Goal: Information Seeking & Learning: Learn about a topic

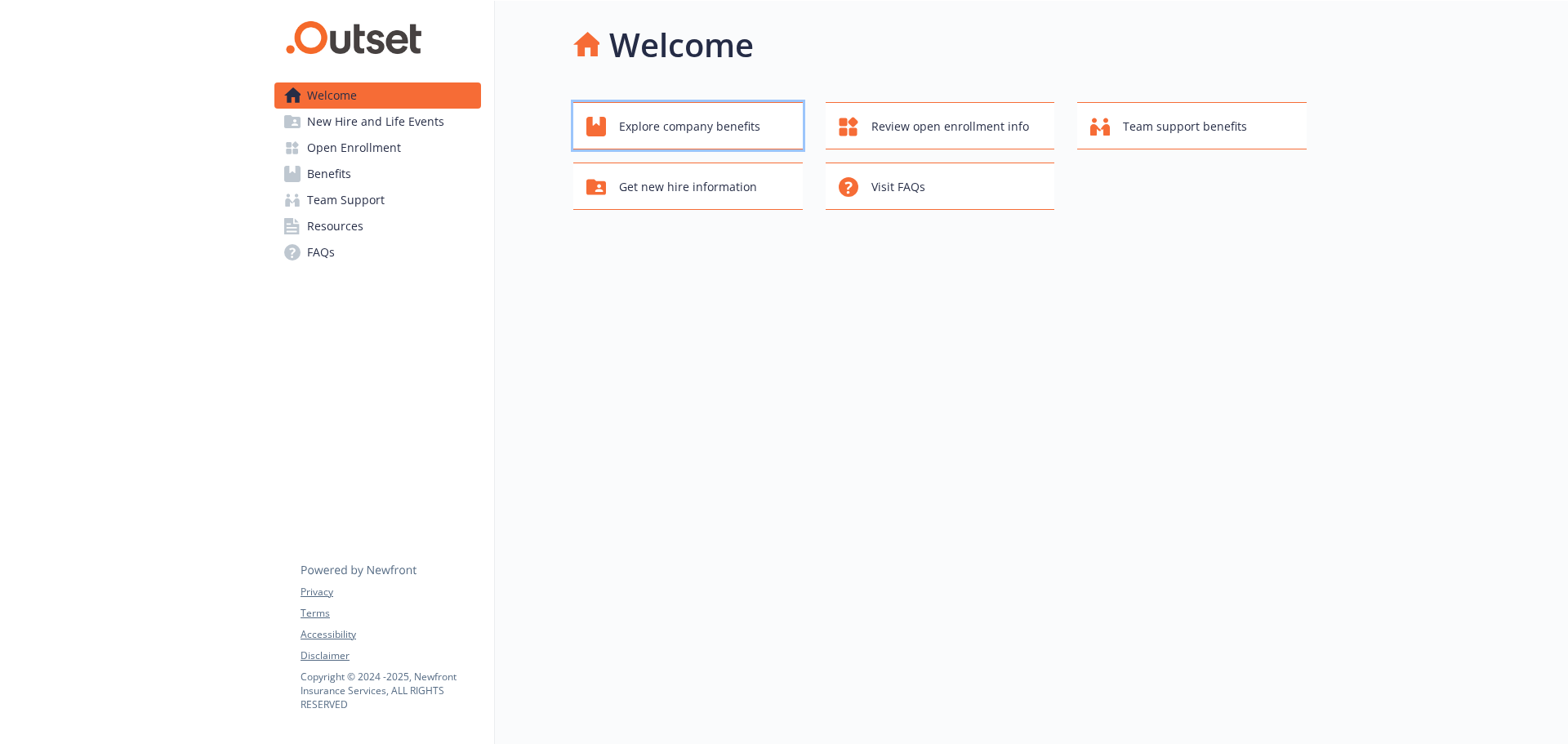
click at [702, 110] on button "Explore company benefits" at bounding box center [688, 126] width 230 height 48
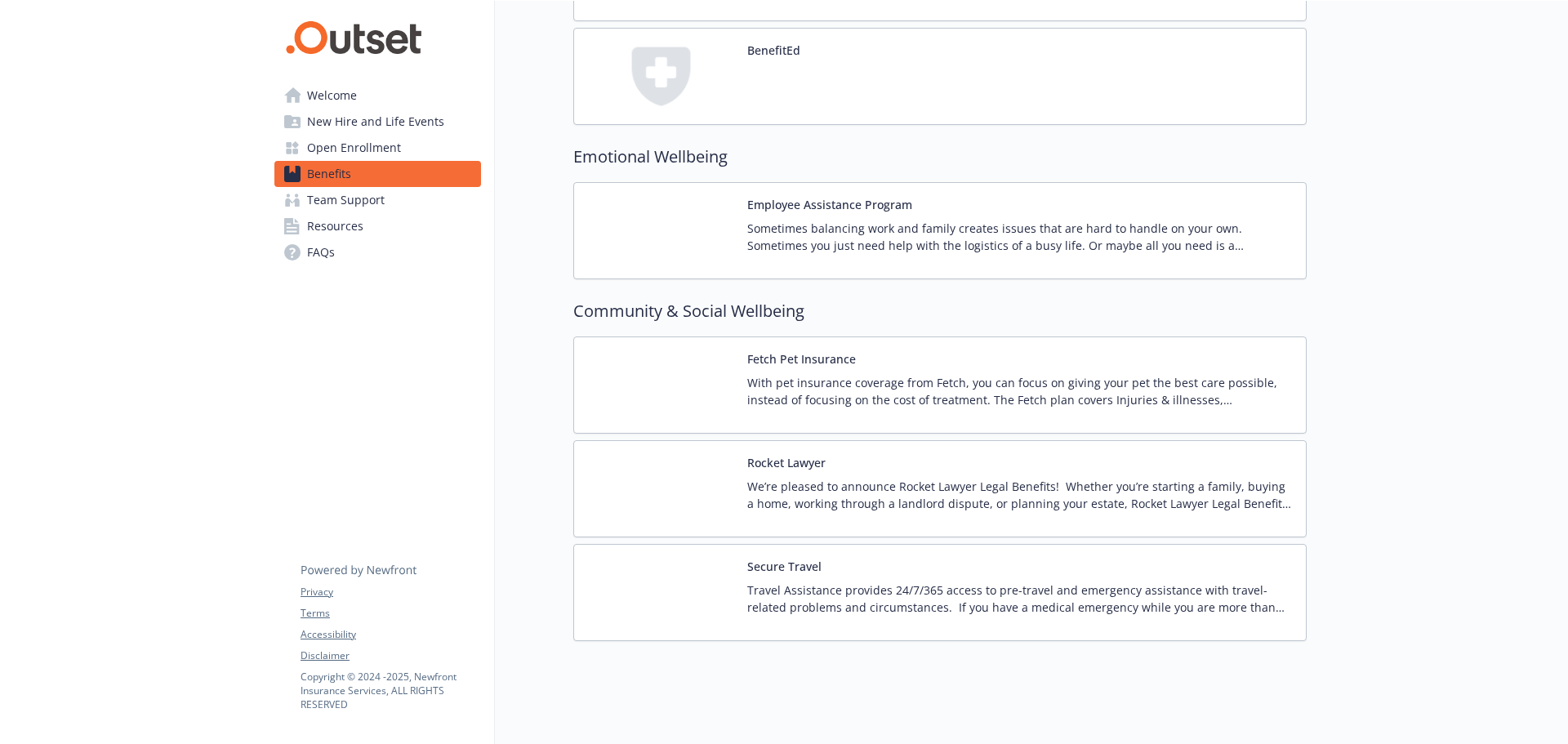
scroll to position [3182, 0]
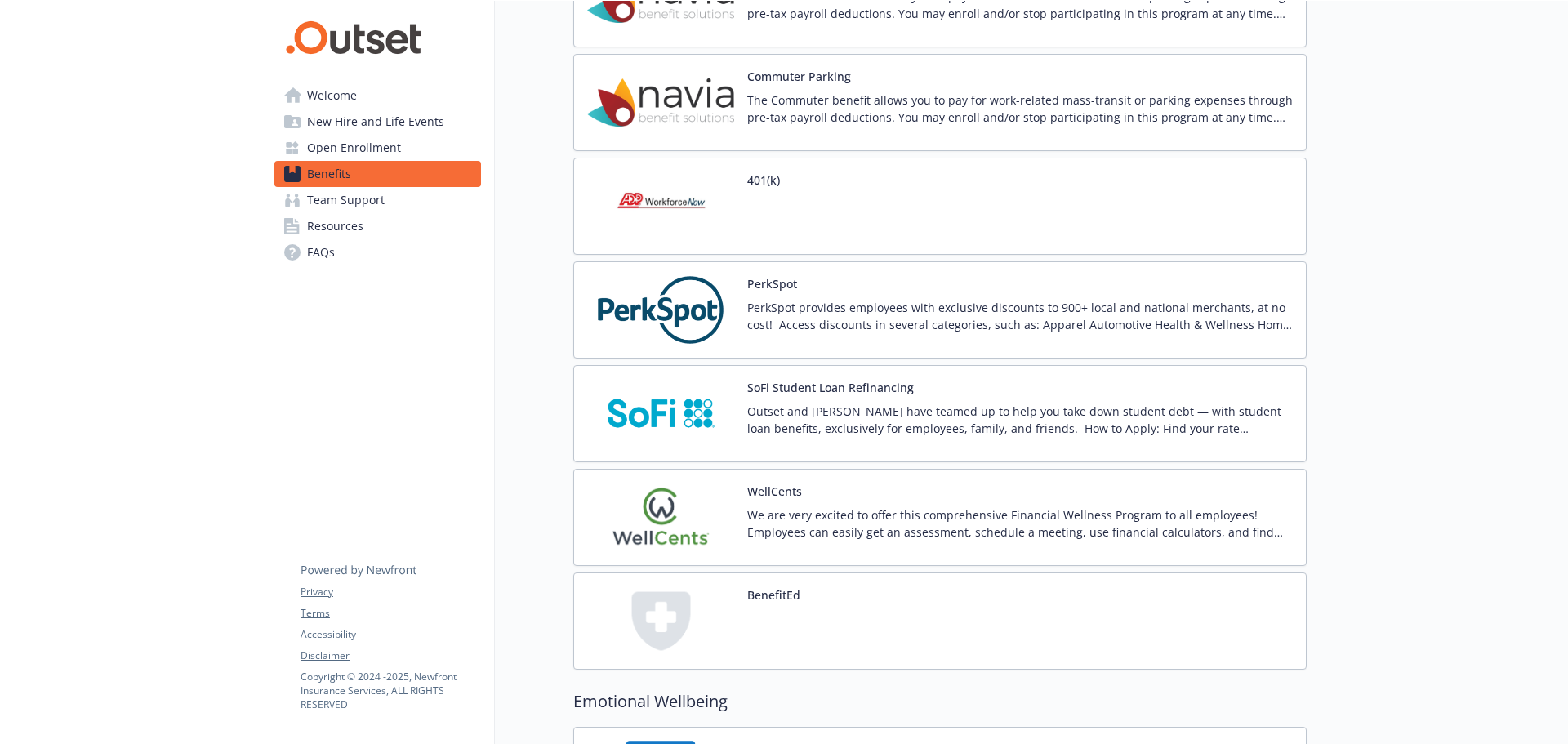
click at [397, 141] on span "Open Enrollment" at bounding box center [354, 148] width 94 height 26
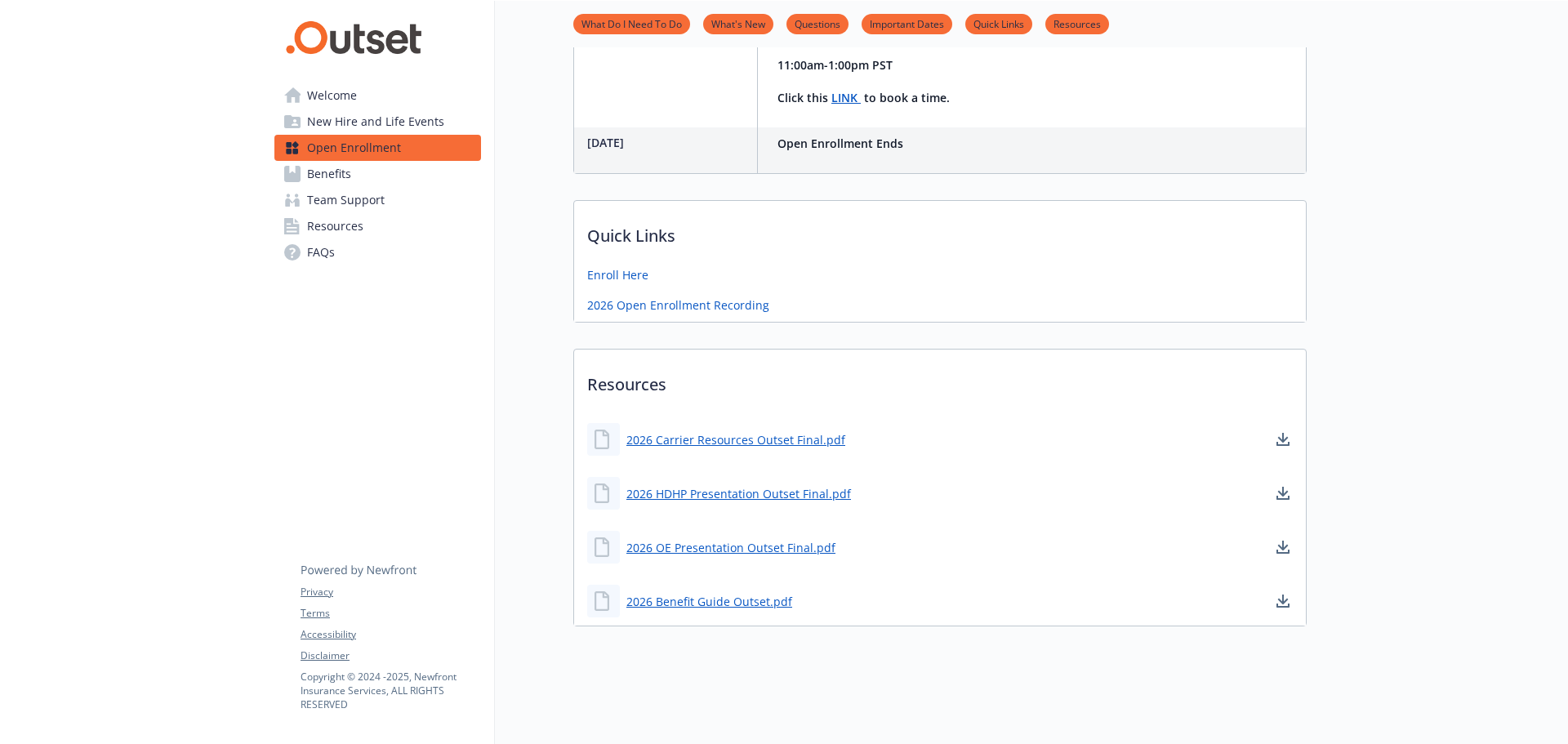
click at [394, 126] on span "New Hire and Life Events" at bounding box center [375, 122] width 137 height 26
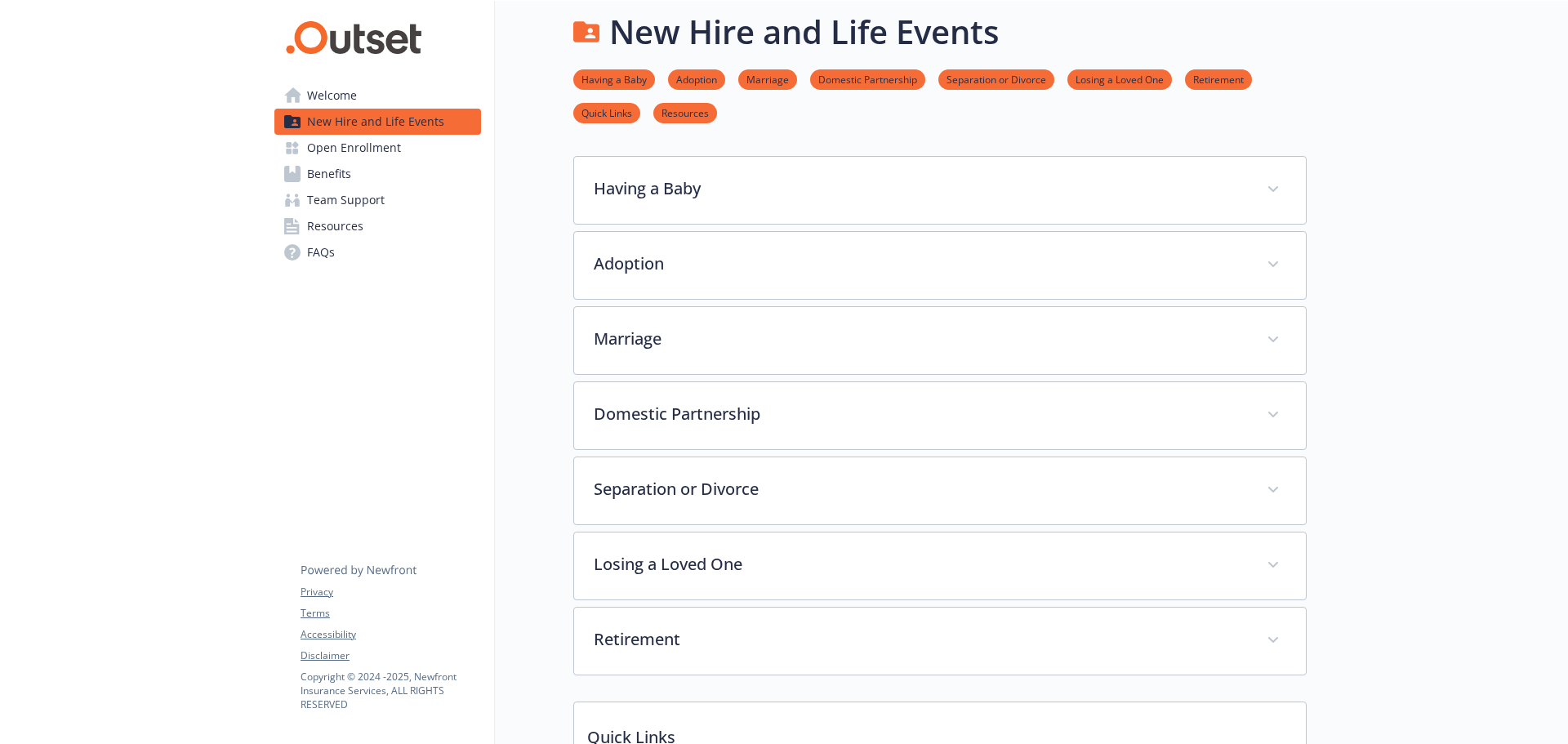
scroll to position [611, 0]
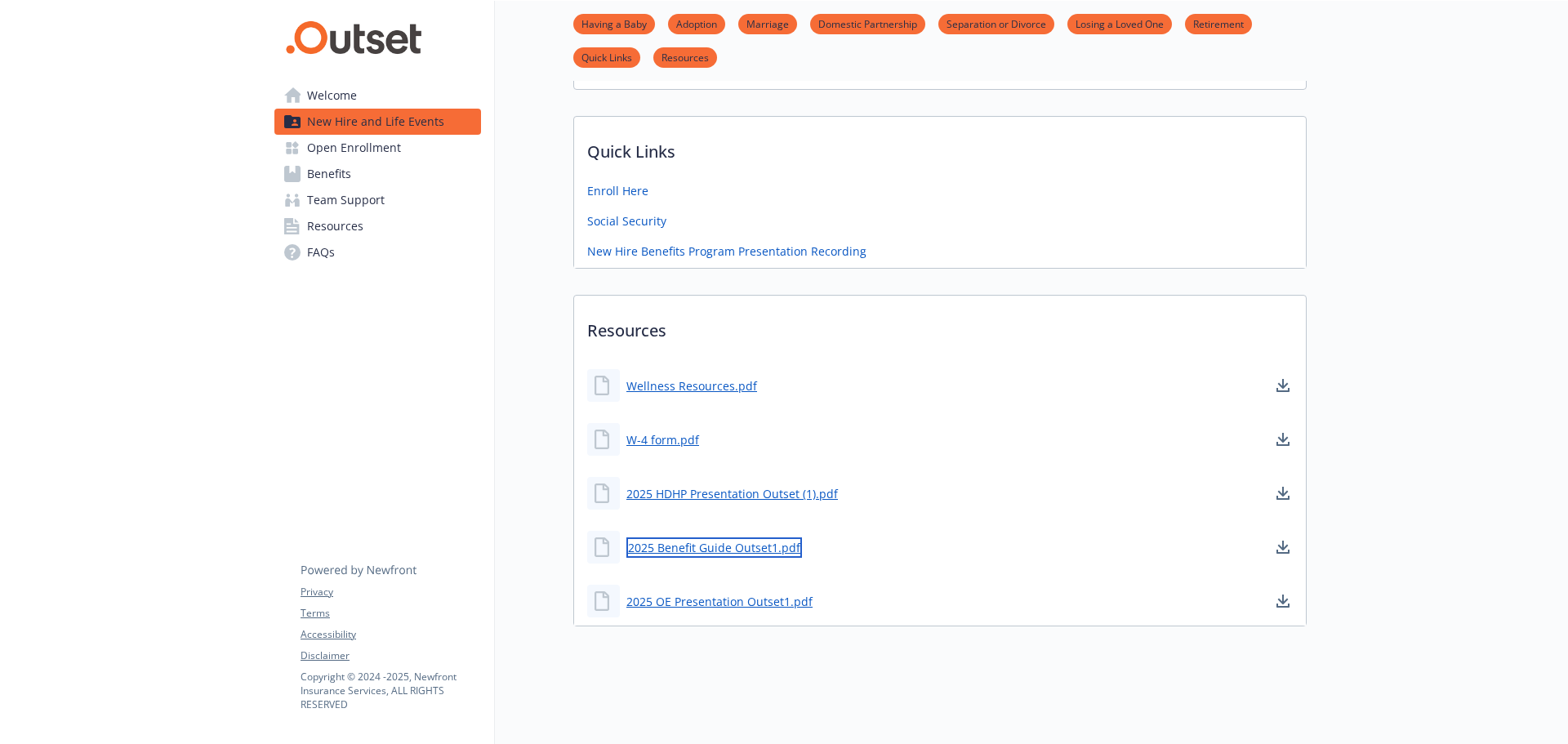
click at [710, 538] on link "2025 Benefit Guide Outset1.pdf" at bounding box center [714, 548] width 176 height 21
click at [347, 200] on span "Team Support" at bounding box center [346, 200] width 78 height 26
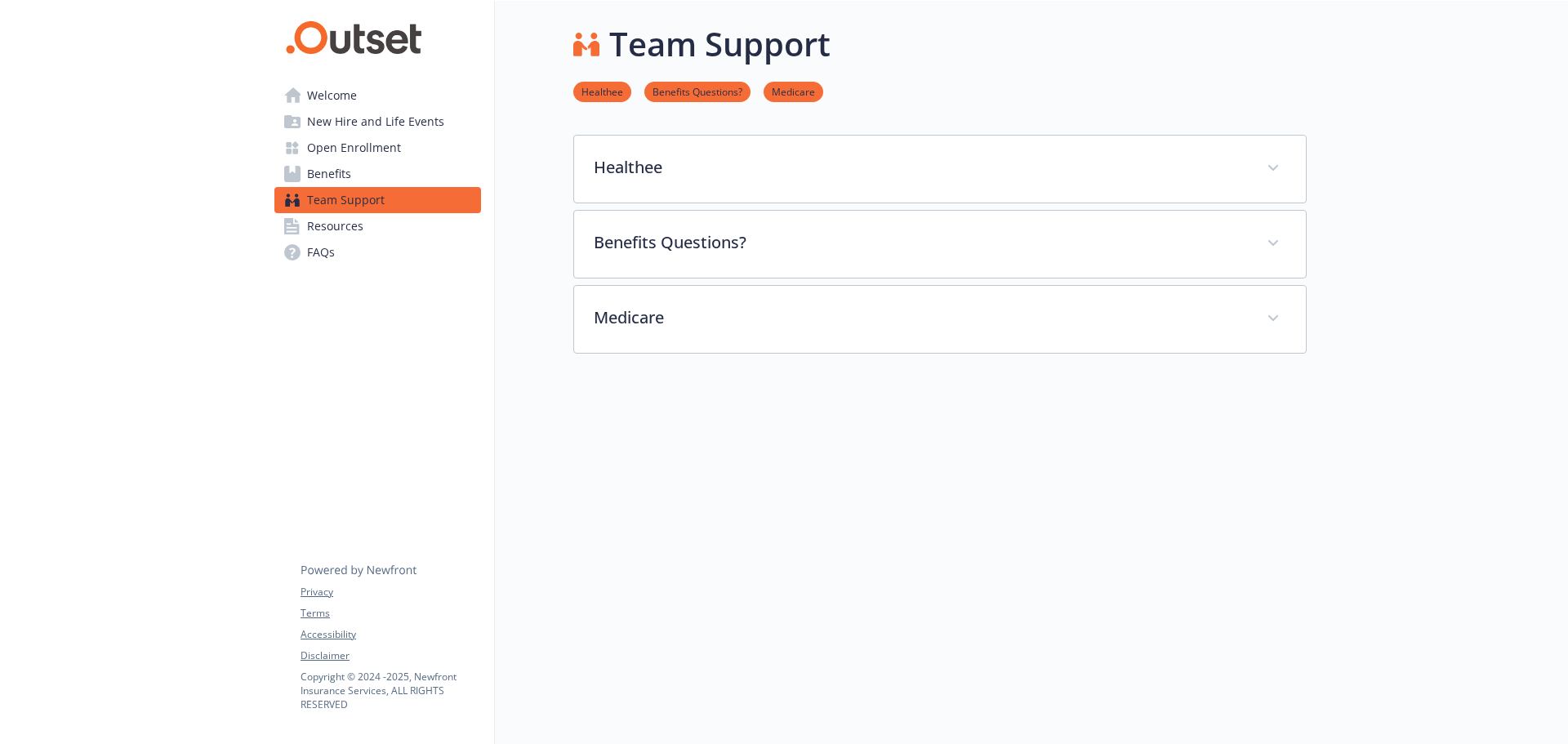
scroll to position [13, 0]
click at [346, 171] on span "Benefits" at bounding box center [329, 174] width 44 height 26
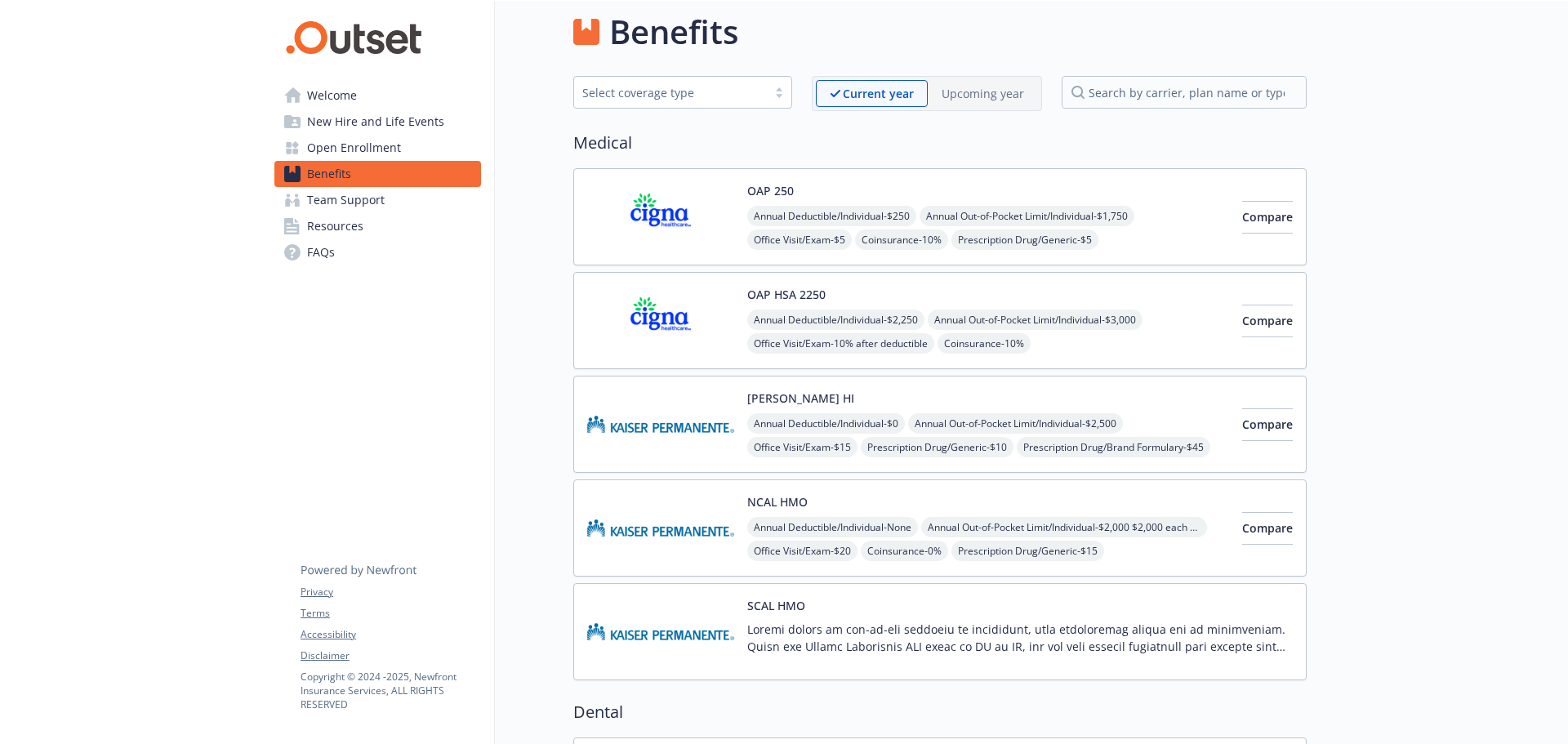
click at [329, 93] on span "Welcome" at bounding box center [332, 95] width 50 height 26
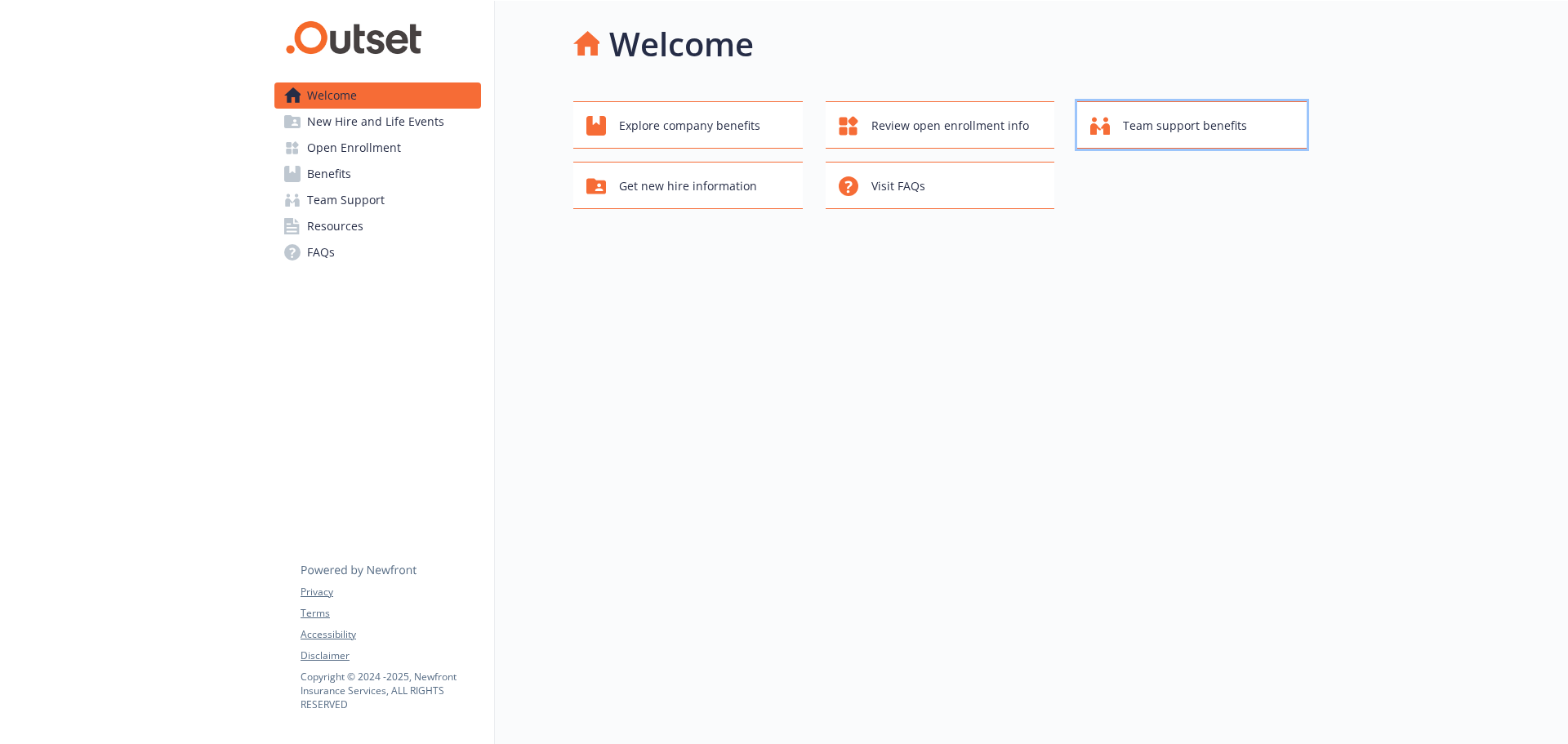
click at [1213, 114] on span "Team support benefits" at bounding box center [1185, 126] width 124 height 31
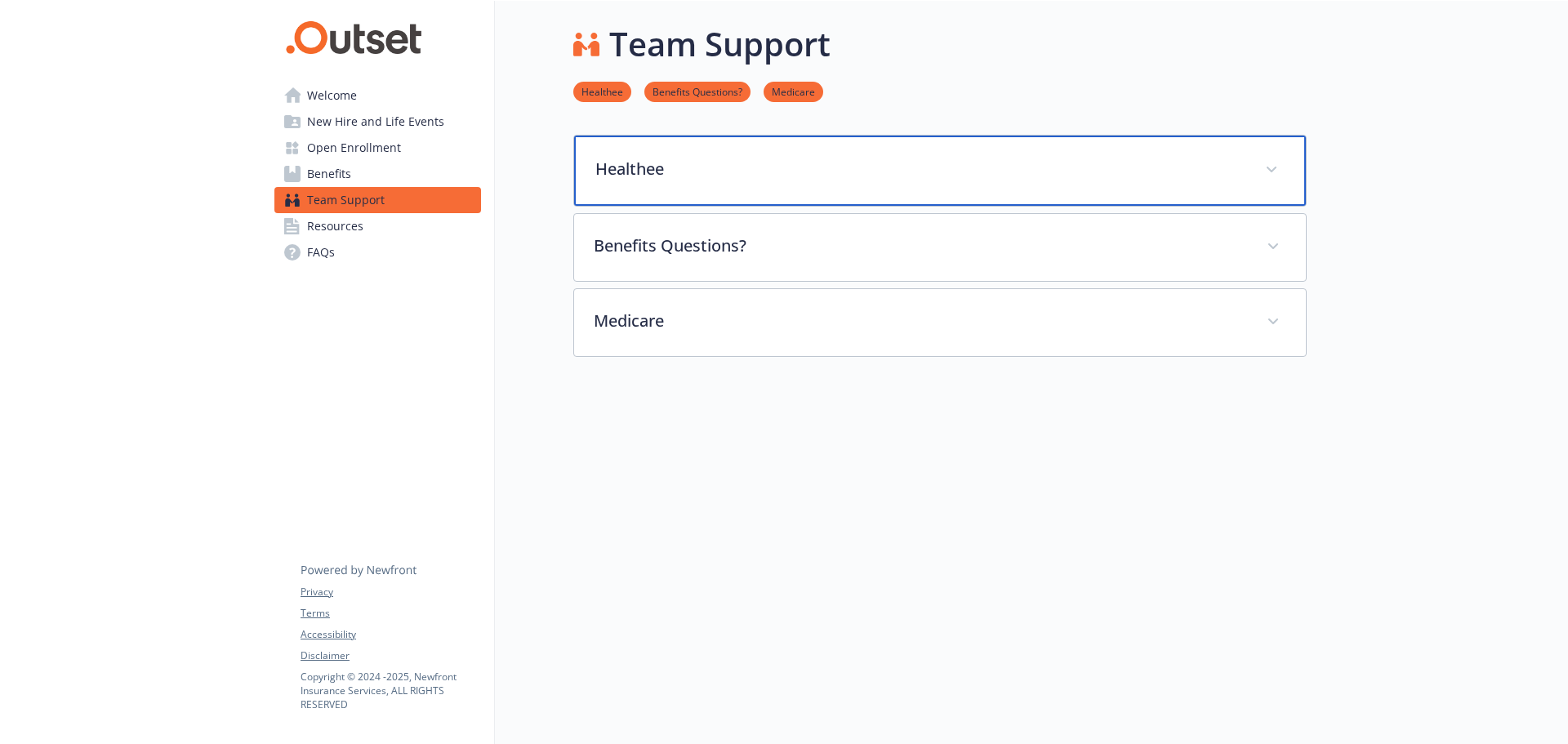
click at [1276, 159] on span at bounding box center [1272, 170] width 26 height 26
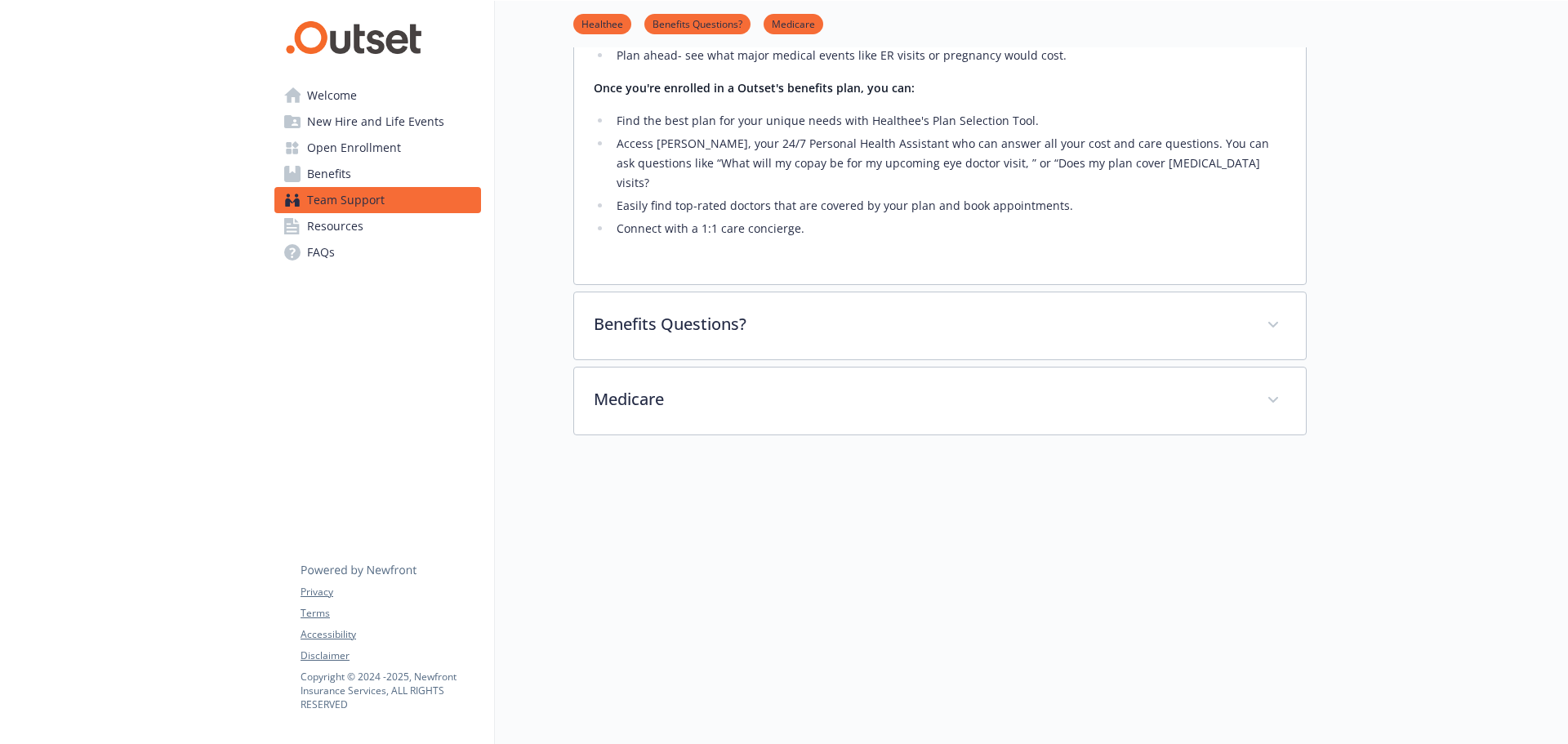
scroll to position [353, 0]
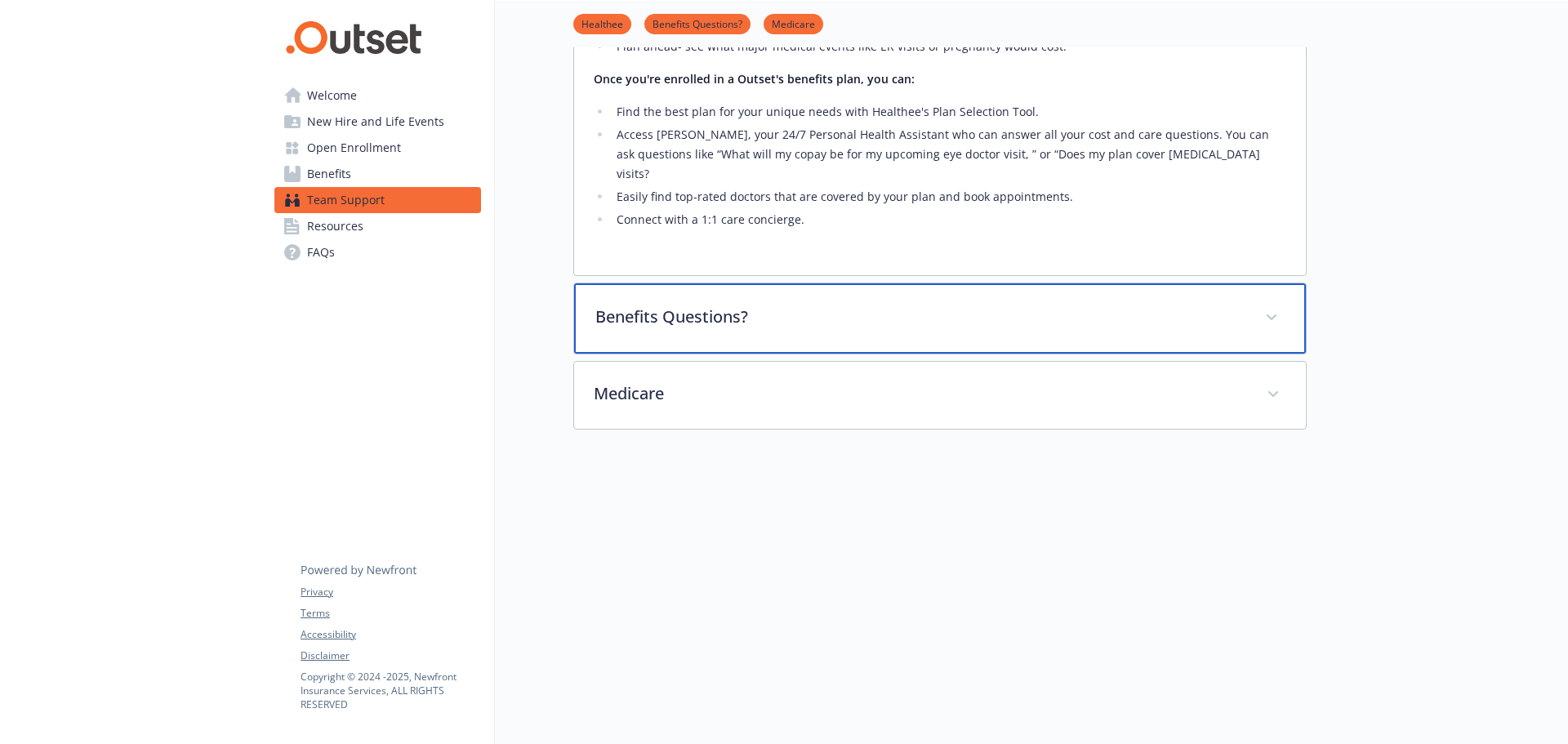
click at [1269, 315] on icon at bounding box center [1272, 318] width 10 height 7
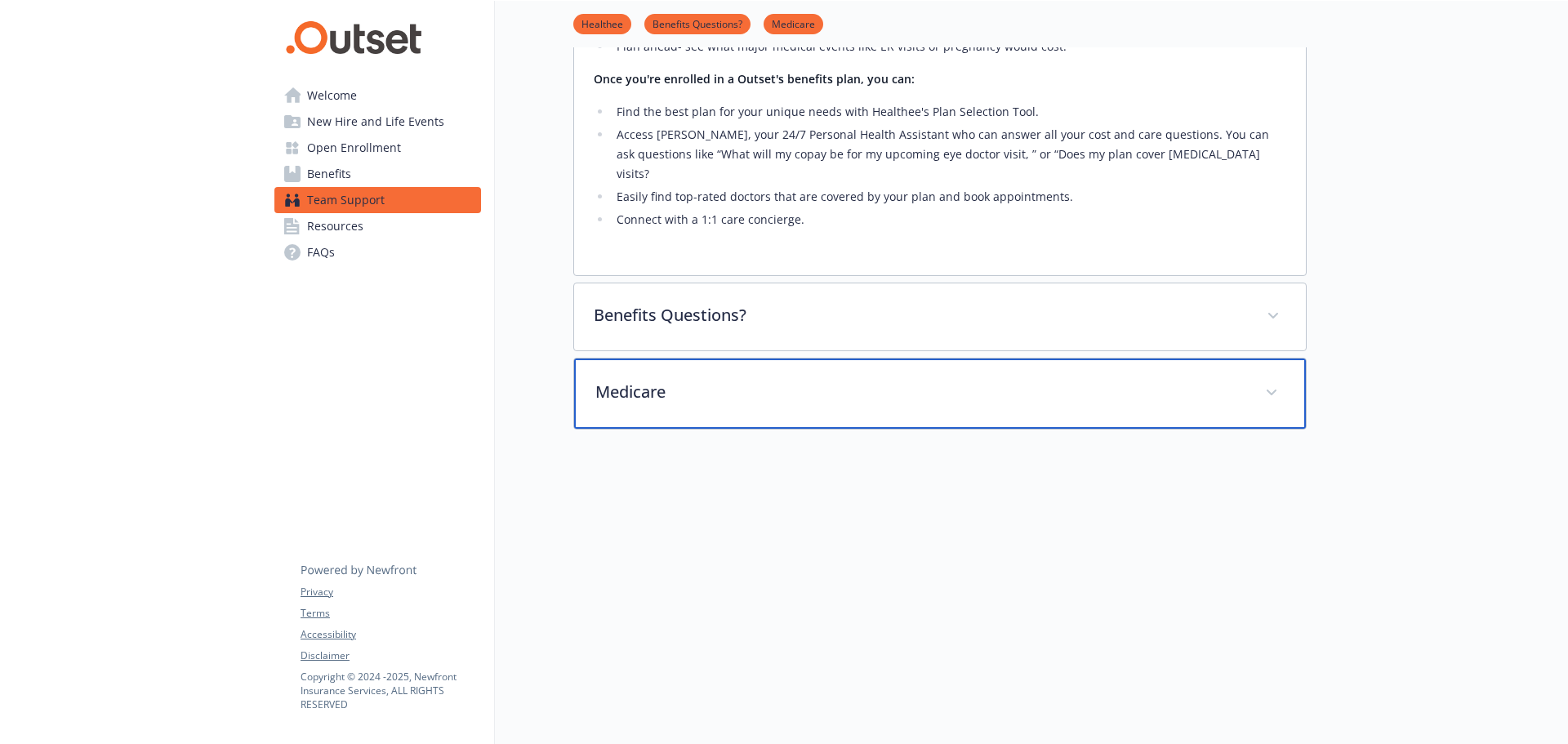
click at [1278, 380] on span at bounding box center [1272, 393] width 26 height 26
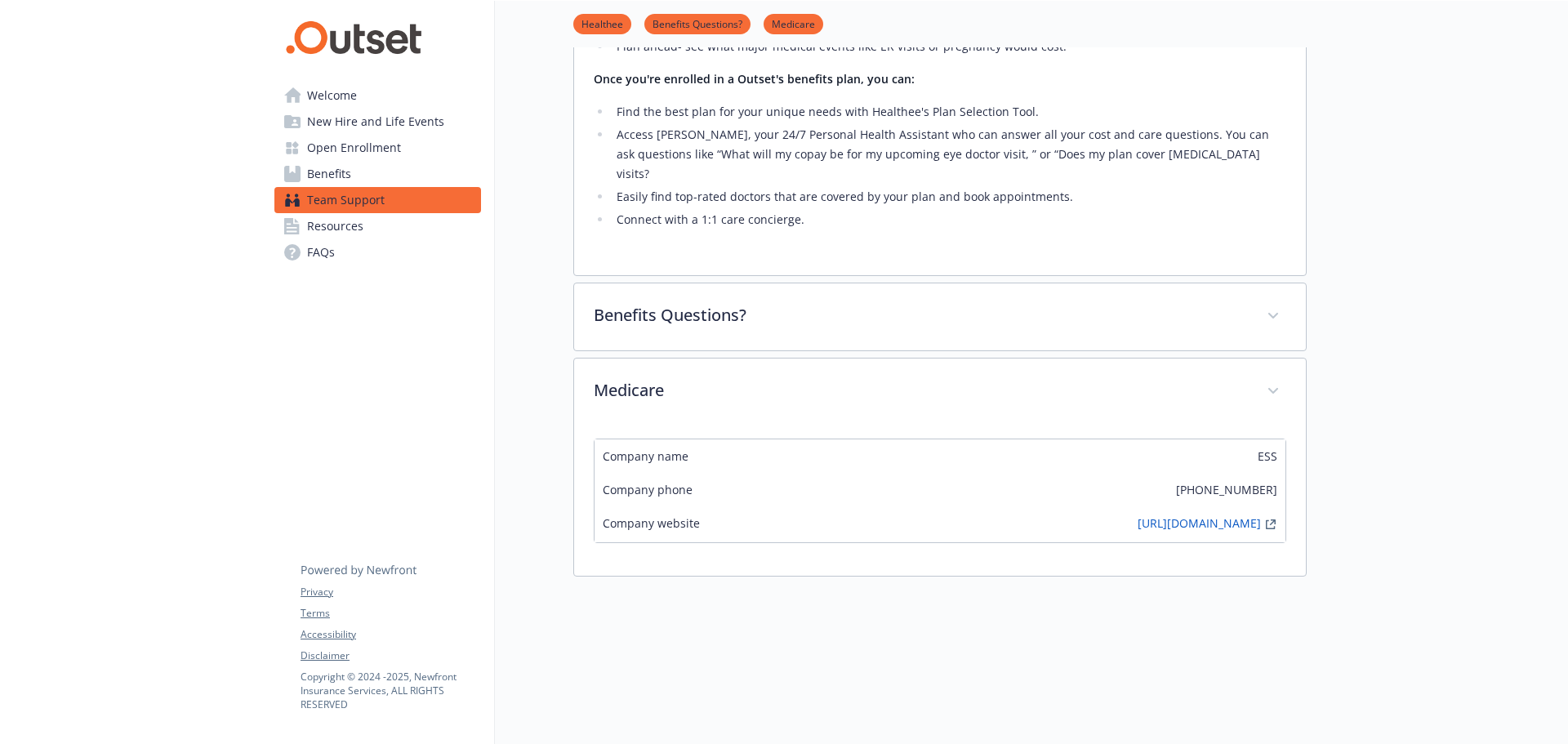
click at [287, 219] on icon at bounding box center [291, 227] width 15 height 18
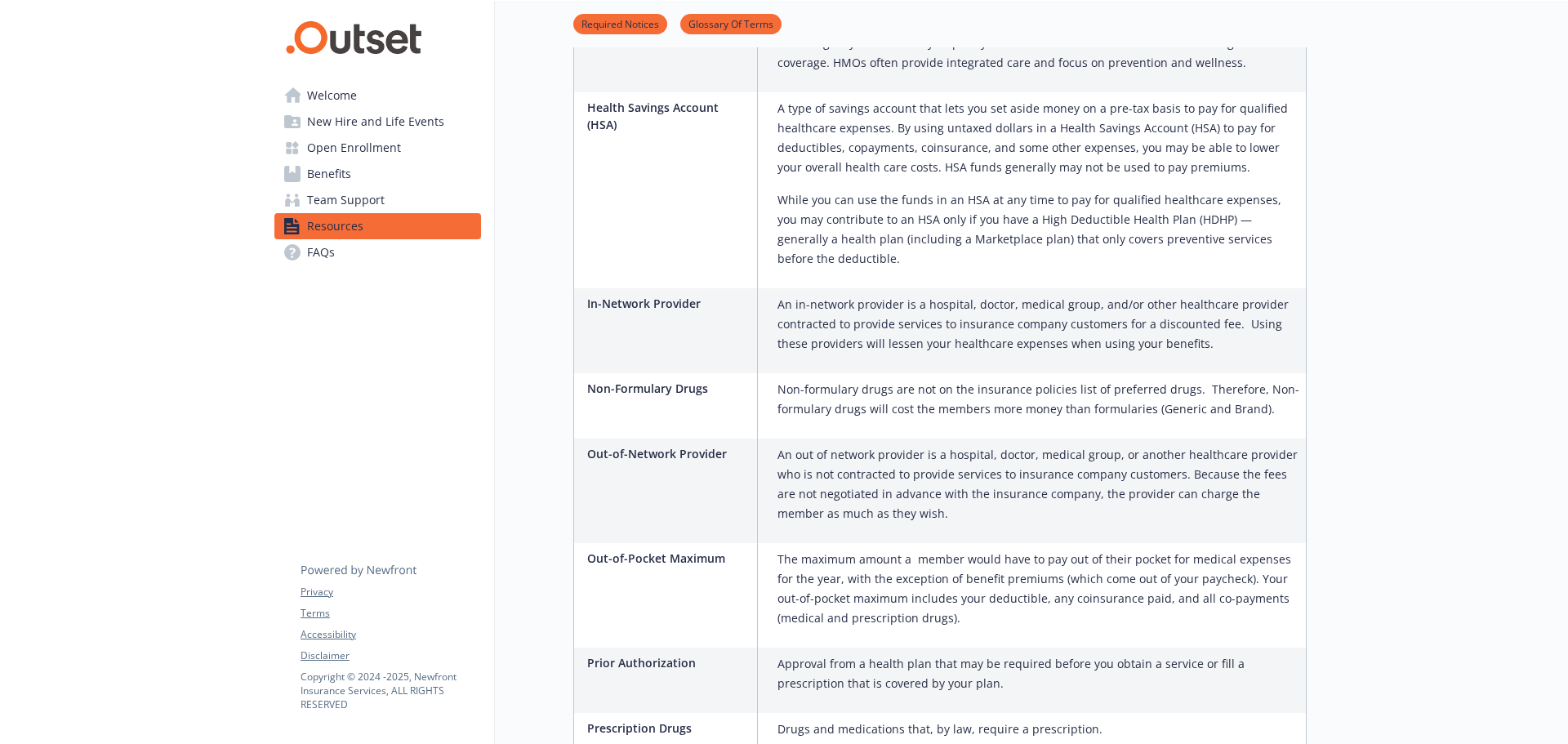
scroll to position [1824, 0]
